Goal: Task Accomplishment & Management: Use online tool/utility

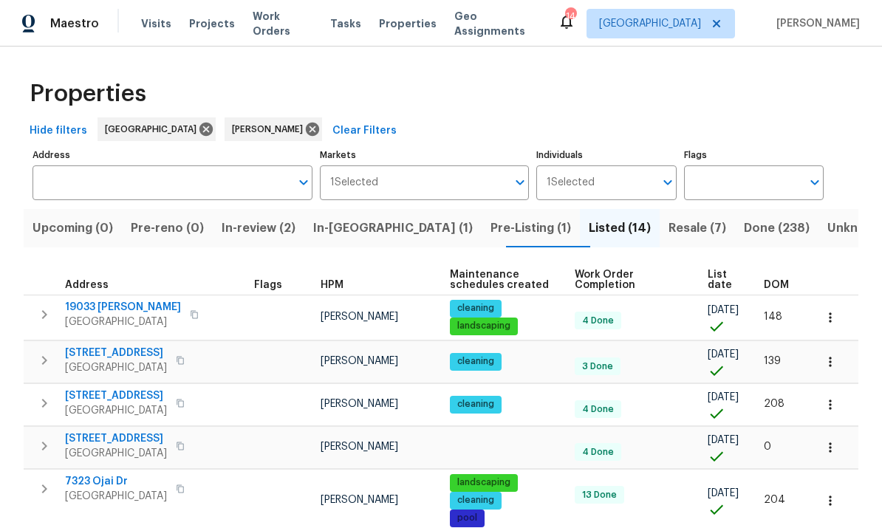
scroll to position [460, 0]
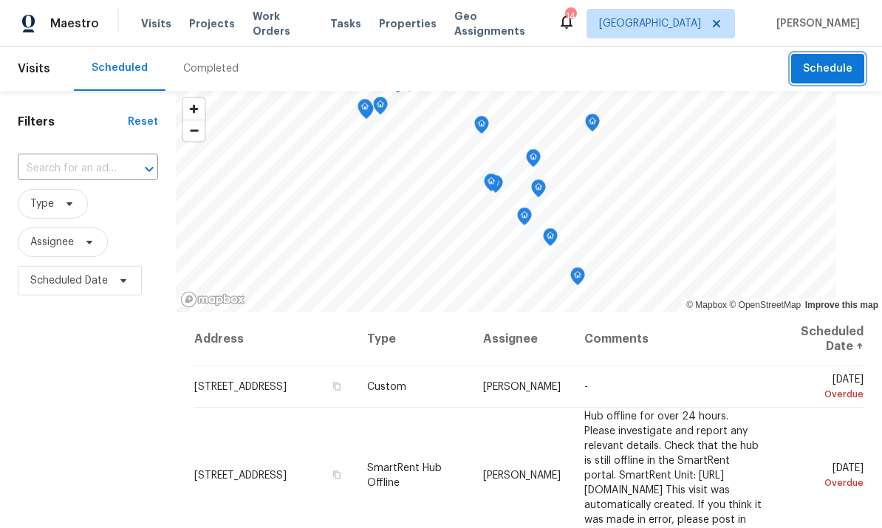
click at [849, 68] on span "Schedule" at bounding box center [828, 69] width 50 height 18
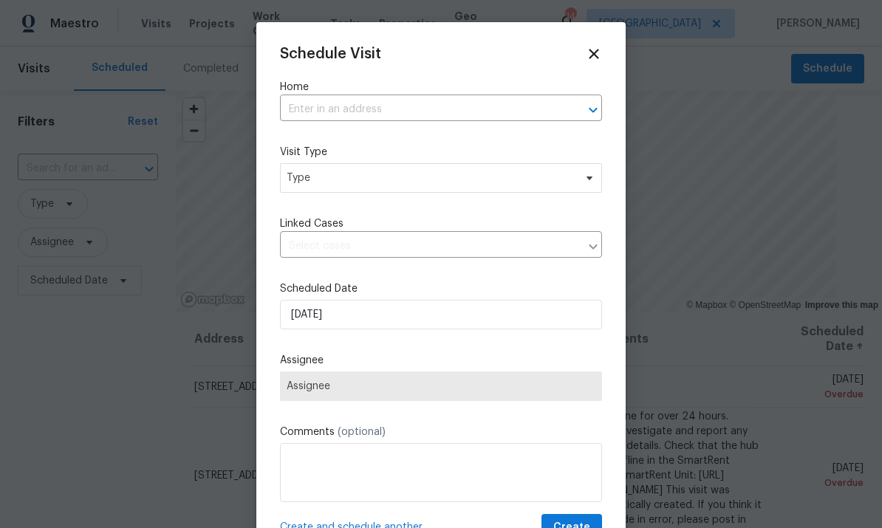
click at [430, 104] on input "text" at bounding box center [420, 109] width 281 height 23
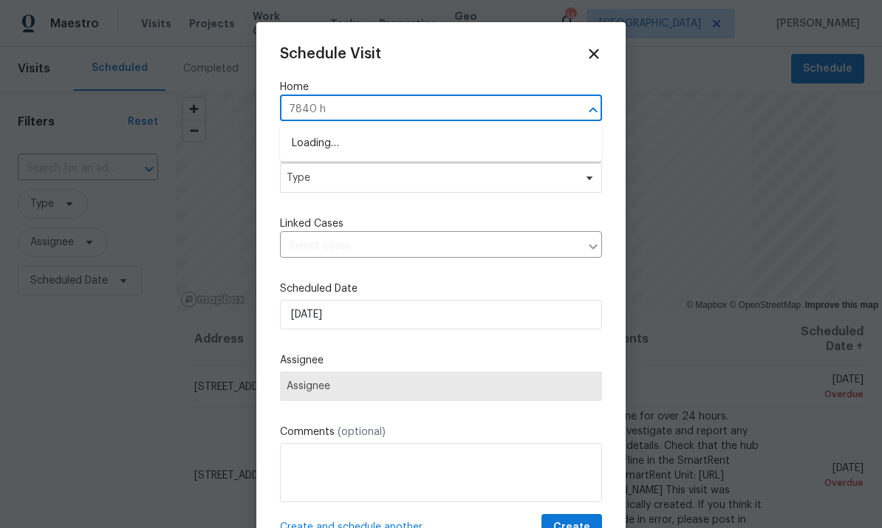
type input "7840 hi"
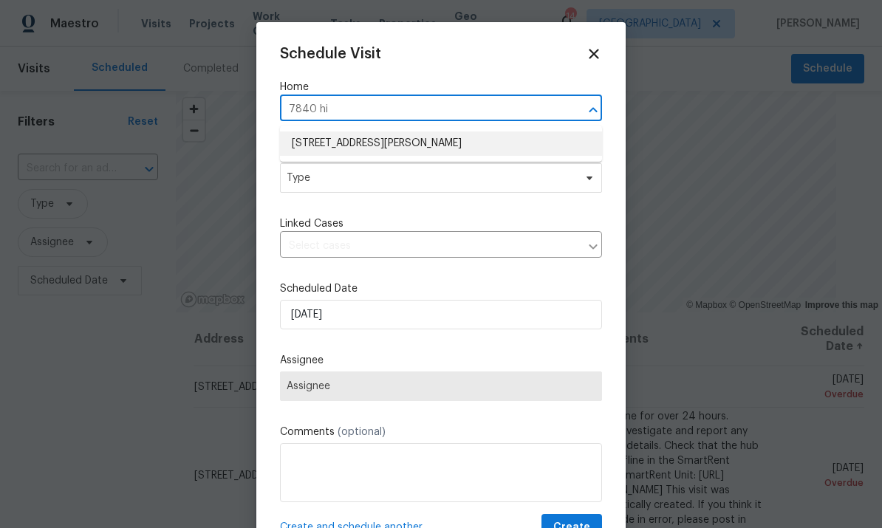
click at [421, 140] on li "[STREET_ADDRESS][PERSON_NAME]" at bounding box center [441, 144] width 322 height 24
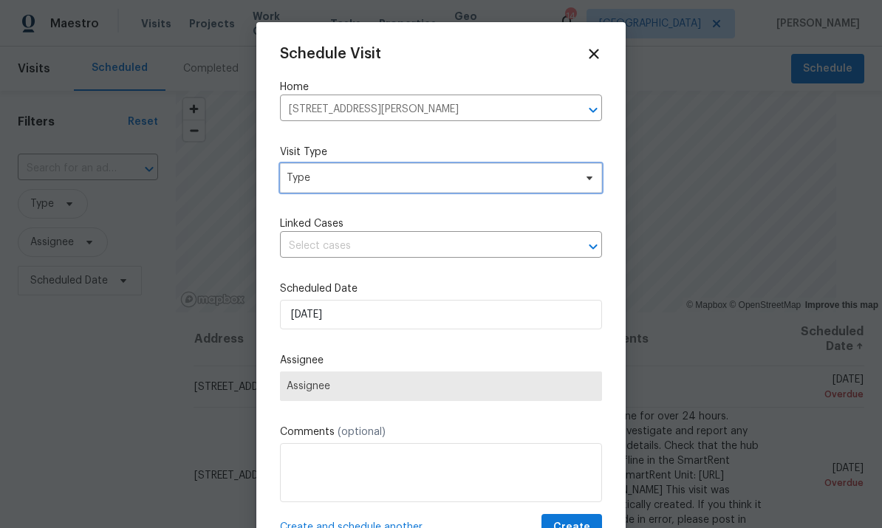
click at [544, 175] on span "Type" at bounding box center [431, 178] width 288 height 15
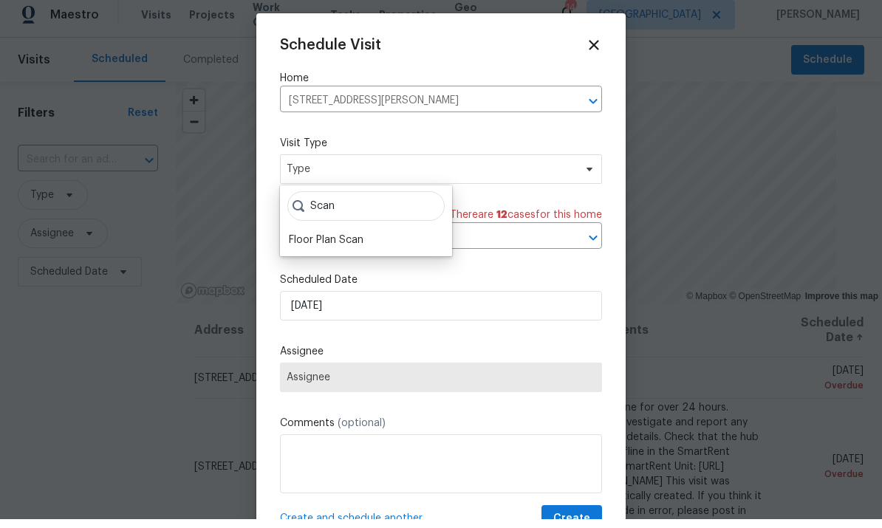
scroll to position [9, 0]
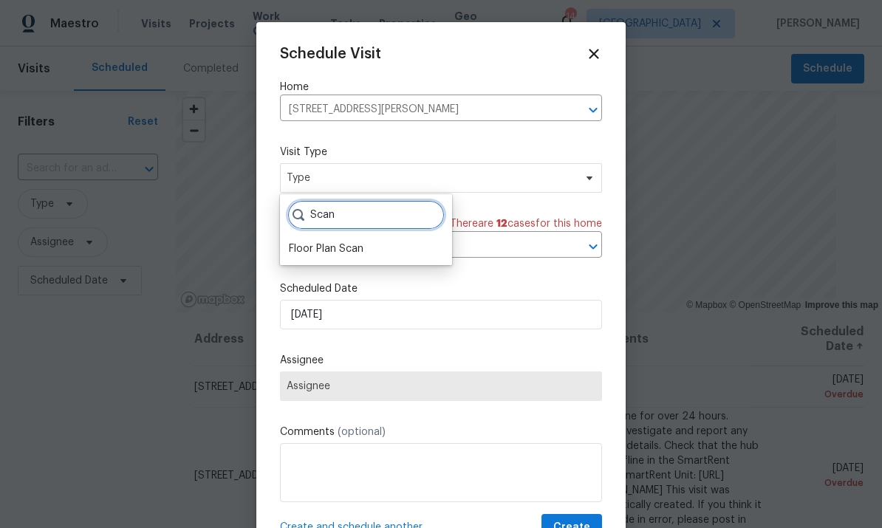
type input "Scan"
click at [330, 242] on div "Floor Plan Scan" at bounding box center [326, 249] width 75 height 15
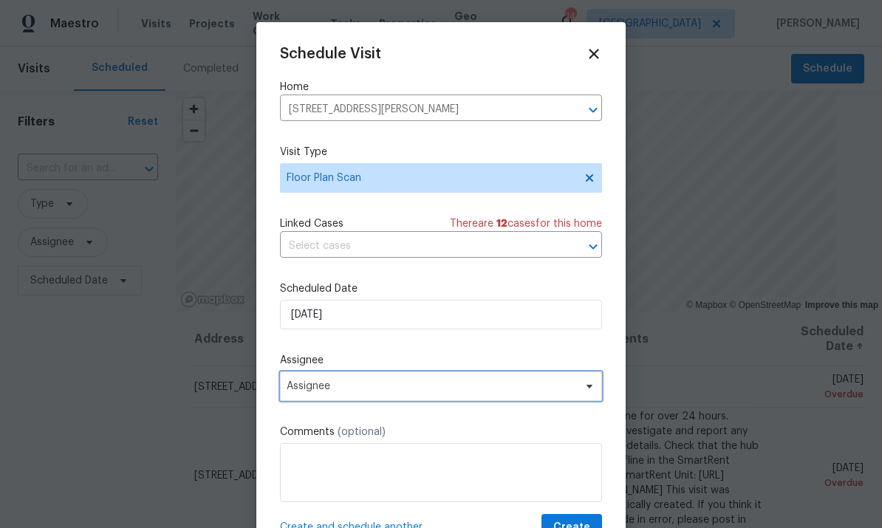
click at [402, 392] on span "Assignee" at bounding box center [432, 387] width 290 height 12
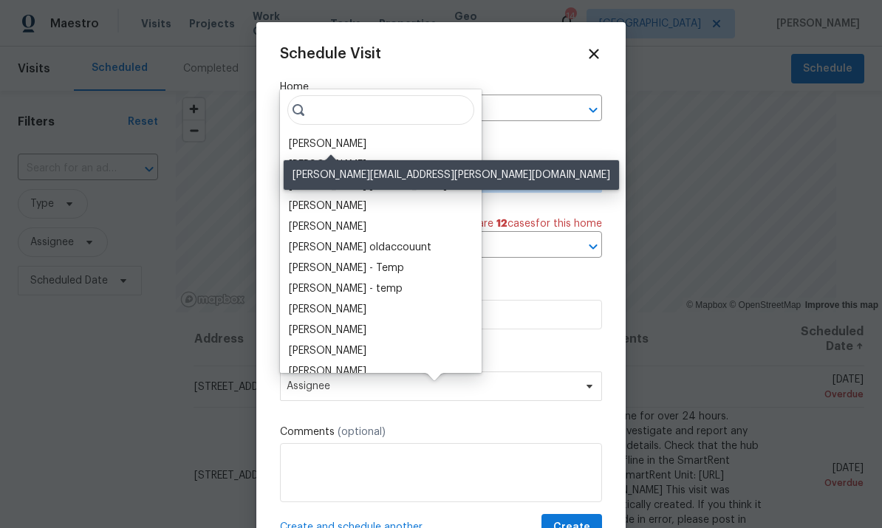
click at [344, 137] on div "[PERSON_NAME]" at bounding box center [328, 144] width 78 height 15
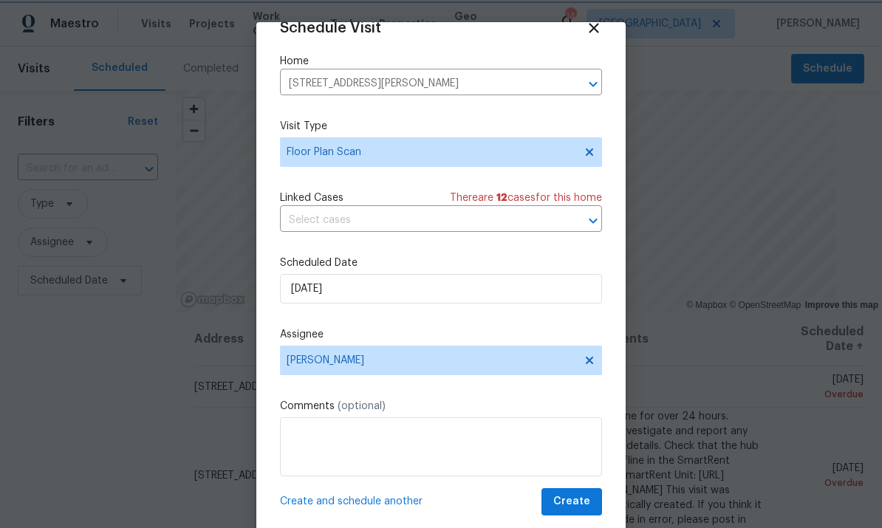
scroll to position [29, 0]
click at [574, 497] on span "Create" at bounding box center [572, 502] width 37 height 18
